Goal: Navigation & Orientation: Find specific page/section

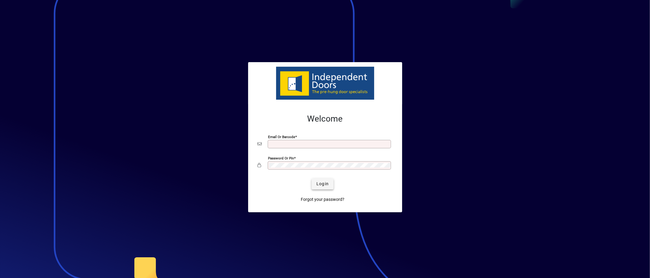
type input "**********"
click at [323, 187] on span "Login" at bounding box center [322, 184] width 12 height 6
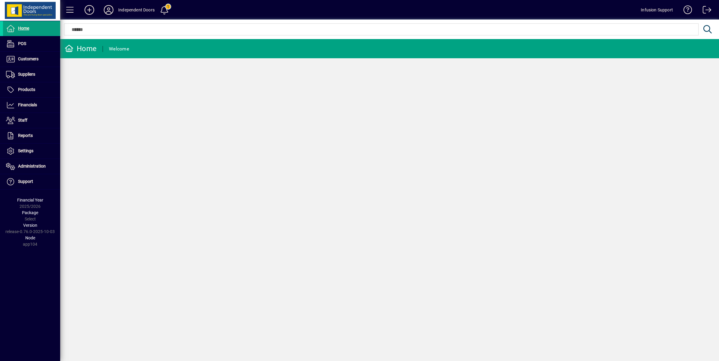
click at [108, 8] on icon at bounding box center [109, 10] width 12 height 10
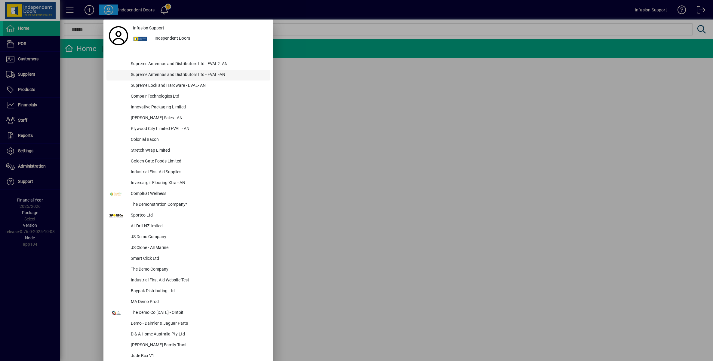
click at [157, 80] on div "Supreme Antennas and Distributors Ltd - EVAL -AN" at bounding box center [198, 75] width 144 height 11
